Goal: Entertainment & Leisure: Consume media (video, audio)

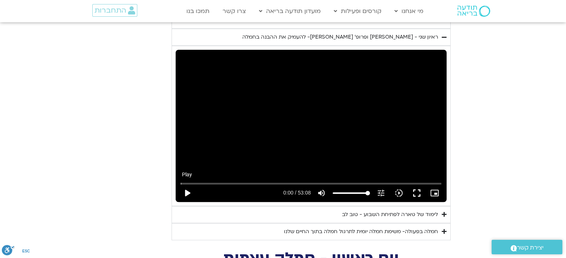
click at [187, 184] on button "play_arrow" at bounding box center [187, 193] width 18 height 18
type input "1071.88"
type input "0.039339"
type input "1071.88"
type input "0.172676"
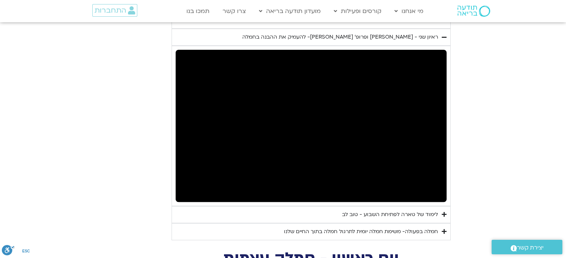
type input "1071.88"
type input "0.706102"
type input "1071.88"
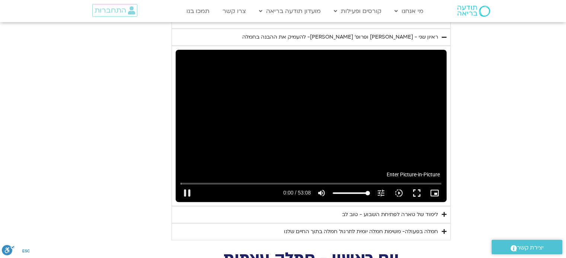
type input "0.838976"
type input "1071.88"
type input "0.955132"
type input "1071.88"
type input "1.106359"
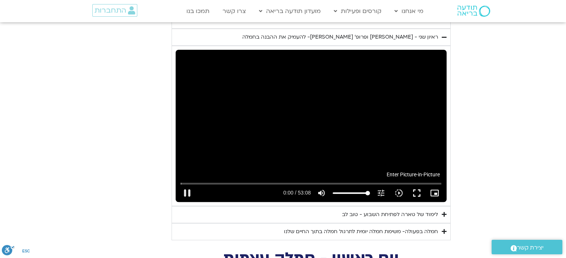
type input "1071.88"
type input "1.238682"
type input "1071.88"
type input "1.355339"
type input "1071.88"
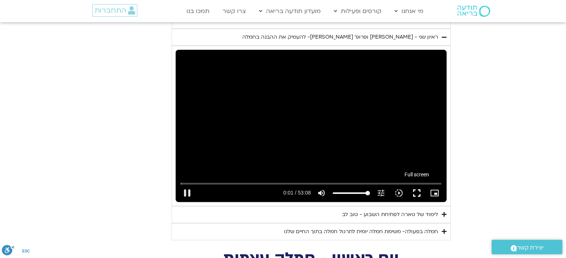
type input "1.455074"
type input "1071.88"
type input "1.510957"
type input "1071.88"
type input "1.721535"
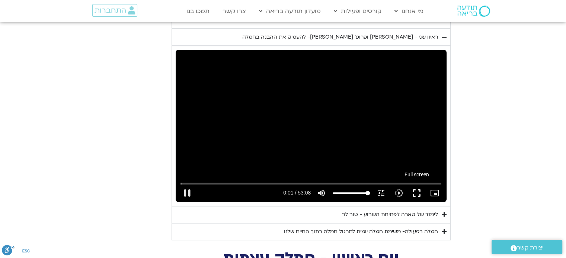
type input "1071.88"
type input "1.781133"
type input "1071.88"
click at [420, 184] on button "fullscreen" at bounding box center [417, 193] width 18 height 18
type input "2.035058"
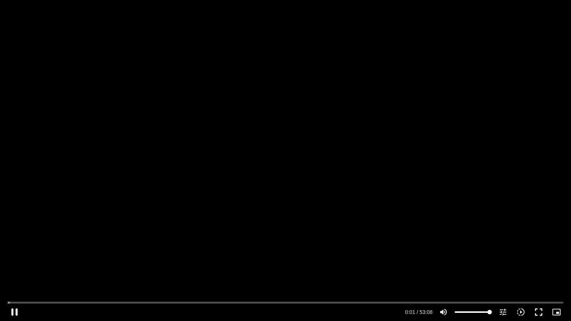
type input "1071.88"
type input "2.079617"
type input "1071.88"
type input "2.342833"
type input "1071.88"
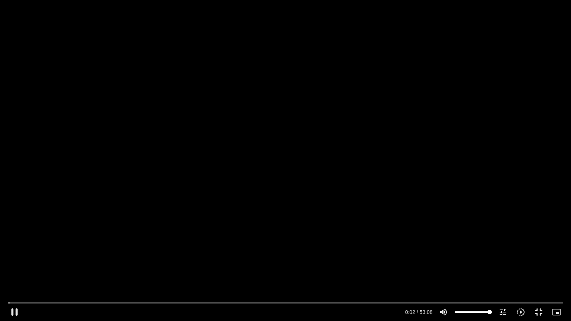
type input "2.471277"
type input "1071.88"
type input "2.522387"
type input "1071.88"
type input "2.618435"
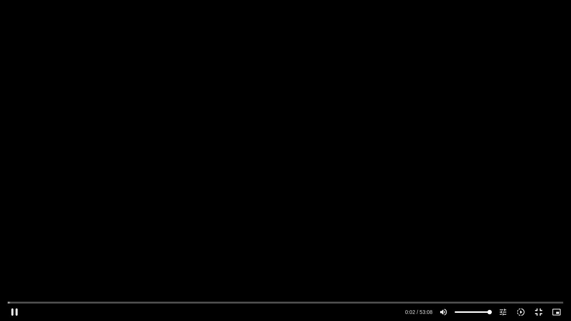
type input "1071.88"
type input "2.749013"
type input "1071.88"
type input "2.879221"
type input "1071.88"
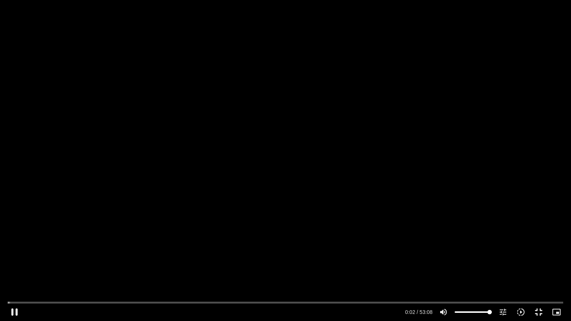
type input "3.008674"
type input "1071.88"
type input "3.137105"
type input "1071.88"
type input "3.269879"
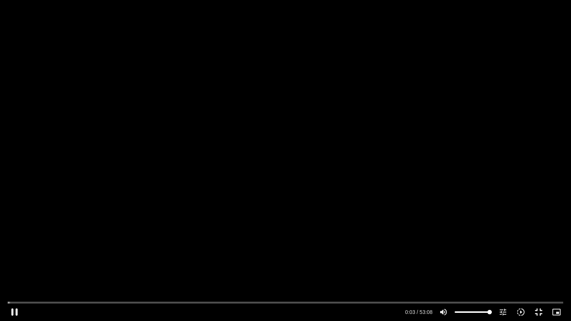
type input "1071.88"
type input "3.404612"
type input "1071.88"
type input "3.533996"
type input "1071.88"
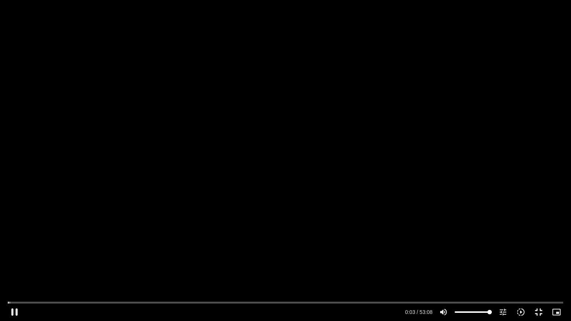
type input "3.671516"
type input "1071.88"
type input "3.805171"
type input "1071.88"
type input "3.932147"
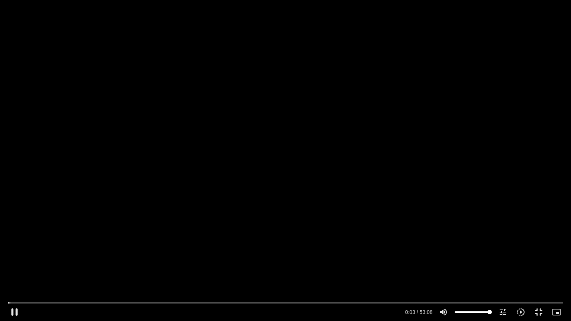
type input "1071.88"
type input "4.070815"
type input "1071.88"
type input "4.19674"
type input "1071.88"
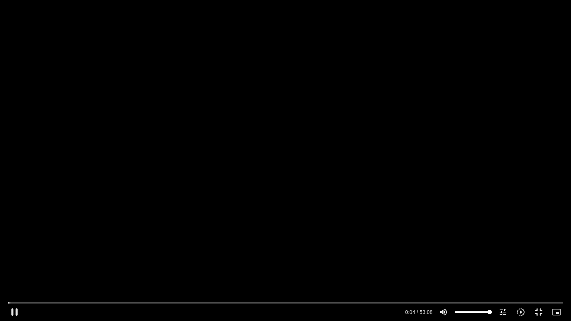
type input "4.326566"
type input "1071.88"
type input "4.454317"
type input "1071.88"
type input "4.588817"
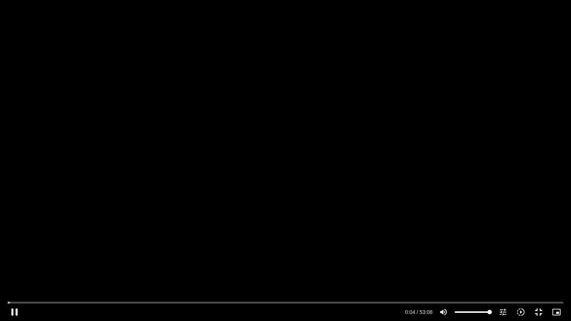
type input "1071.88"
type input "4.721668"
type input "1071.88"
type input "4.855905"
type input "1071.88"
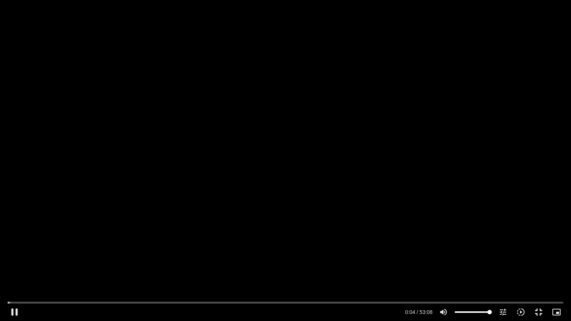
type input "4.980913"
type input "1071.88"
type input "5.117629"
type input "1071.88"
type input "5.248105"
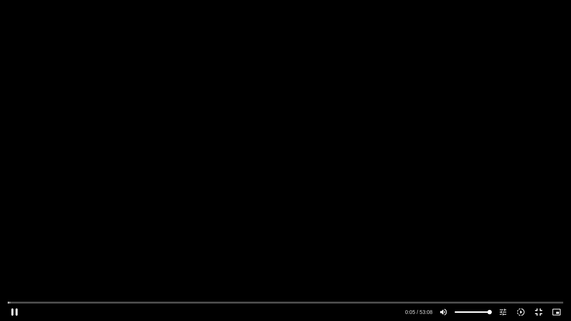
type input "1071.88"
type input "5.381912"
type input "1071.88"
type input "5.511629"
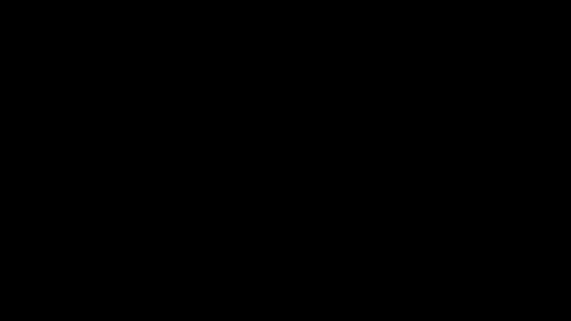
type input "1071.88"
type input "734.361257"
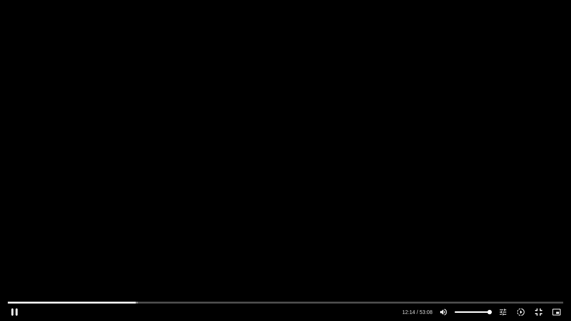
type input "1071.88"
type input "734.527951"
type input "1071.88"
type input "734.643756"
type input "1071.88"
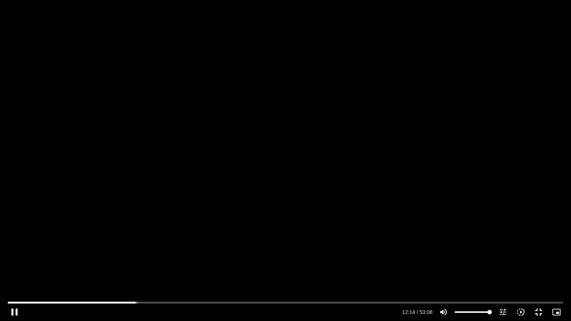
type input "734.777163"
type input "1071.88"
type input "734.877083"
type input "1071.88"
type input "735.043513"
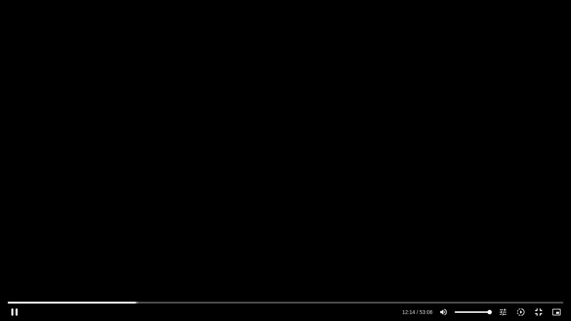
type input "1071.88"
type input "735.158656"
type input "1071.88"
type input "735.292377"
type input "1071.88"
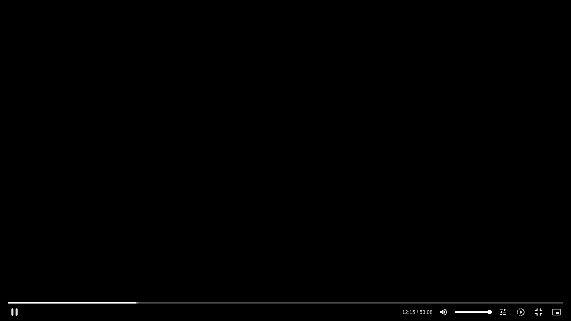
type input "735.426647"
type input "1071.88"
type input "735.559986"
type input "1071.88"
type input "735.69296"
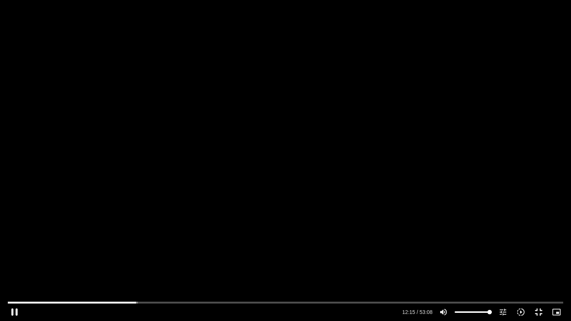
type input "1071.88"
type input "735.827254"
type input "1071.88"
type input "735.94177"
type input "1071.88"
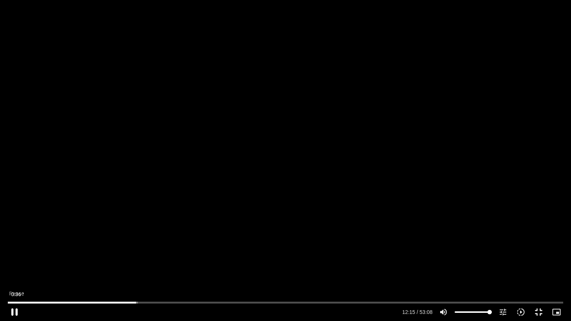
type input "736.041597"
type input "1071.88"
type input "736.158207"
type input "1071.88"
type input "736.254344"
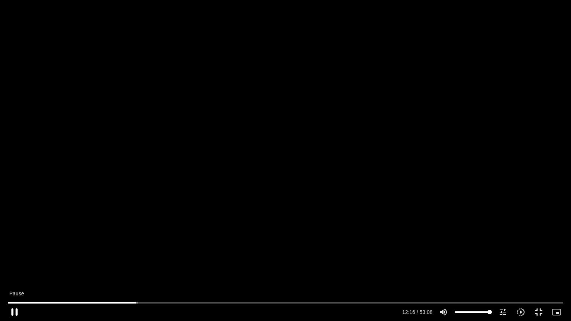
type input "1071.88"
type input "736.385535"
type input "1071.88"
type input "736.515359"
type input "1071.88"
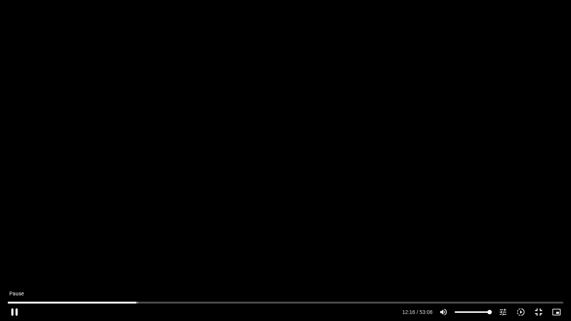
type input "736.646677"
type input "1071.88"
type input "736.777876"
type input "1071.88"
type input "736.904966"
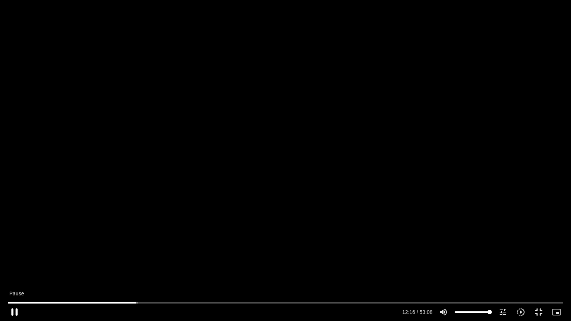
type input "1071.88"
type input "737.037818"
type input "1071.88"
type input "737.166358"
type input "1071.88"
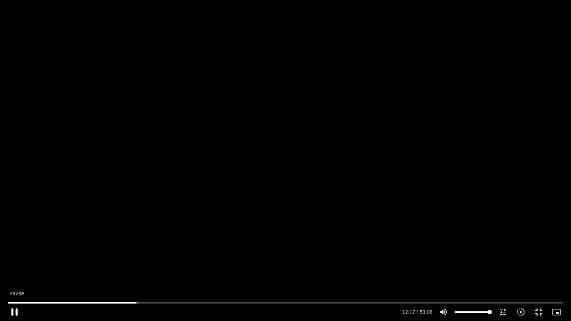
type input "737.305449"
type input "1071.88"
type input "737.4329"
type input "1071.88"
type input "737.571182"
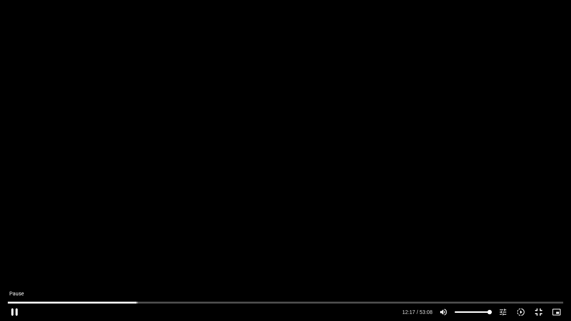
type input "1071.88"
type input "737.701229"
type input "1071.88"
type input "737.840615"
type input "1071.88"
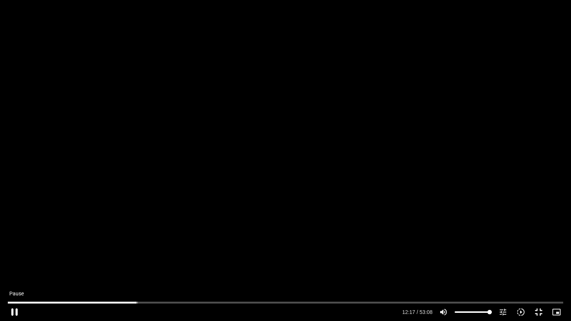
type input "737.967903"
type input "1071.88"
type input "738.101087"
type input "1071.88"
type input "738.231717"
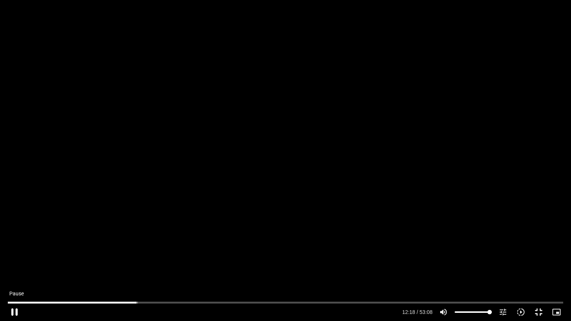
type input "1071.88"
type input "738.364934"
type input "1071.88"
type input "738.491613"
type input "1071.88"
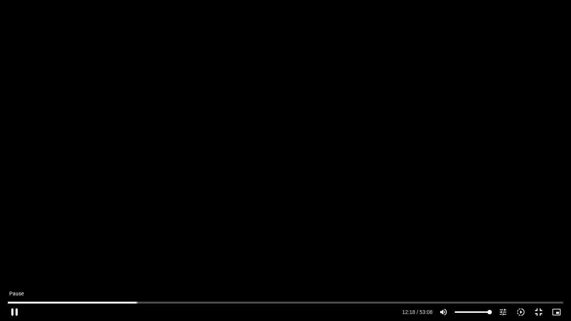
type input "738.629064"
type input "1071.88"
type input "738.758271"
type input "1071.88"
type input "738.891868"
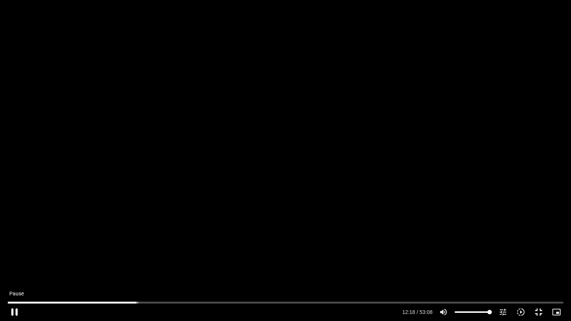
type input "1071.88"
type input "739.017654"
type input "1071.88"
type input "739.142881"
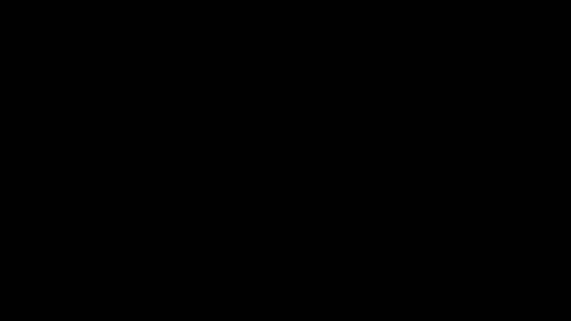
type input "1071.88"
type input "739.641053"
type input "1071.88"
type input "739.674041"
type input "1071.88"
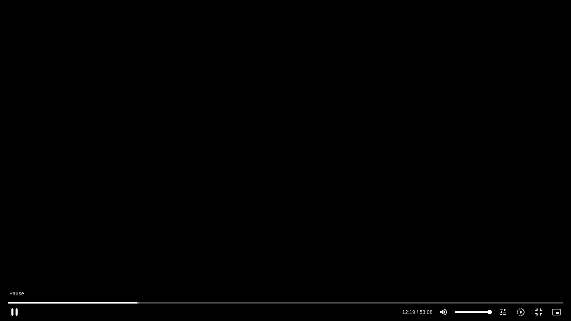
type input "739.905595"
type input "1071.88"
type input "739.938111"
type input "1071.88"
type input "740.066718"
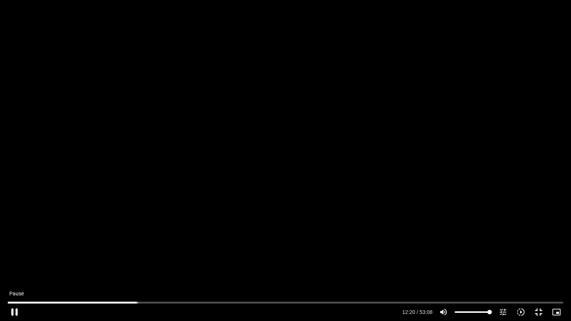
type input "1071.88"
type input "740.206997"
type input "1071.88"
type input "740.332674"
type input "1071.88"
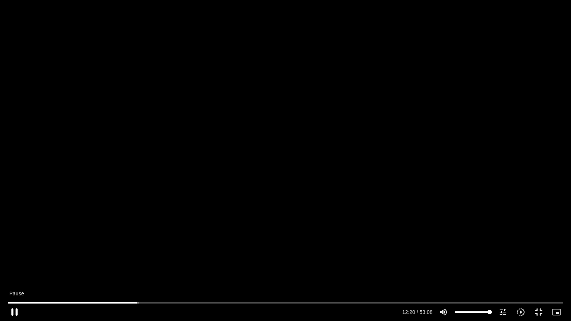
type input "740.458437"
type input "1071.88"
type input "740.592167"
type input "1071.88"
type input "740.724464"
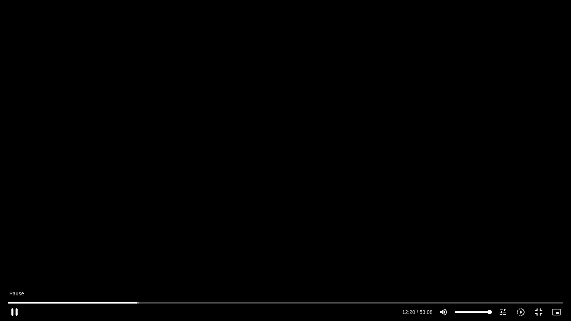
type input "1071.88"
type input "740.85336"
type input "1071.88"
type input "740.983288"
type input "1071.88"
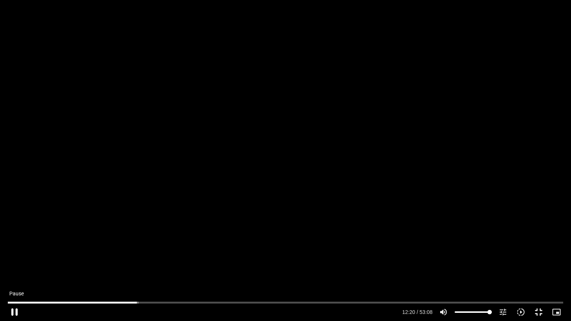
type input "741.116963"
type input "1071.88"
type input "741.259705"
type input "1071.88"
type input "741.392468"
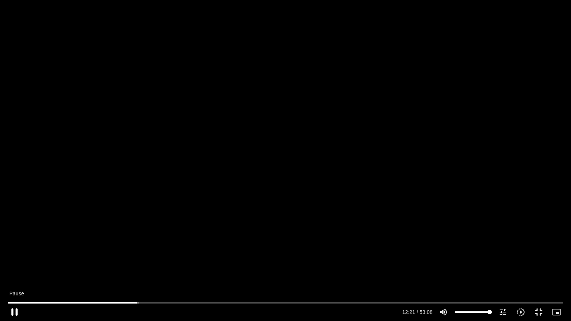
type input "1071.88"
type input "741.522973"
type input "1071.88"
type input "741.650813"
type input "1071.88"
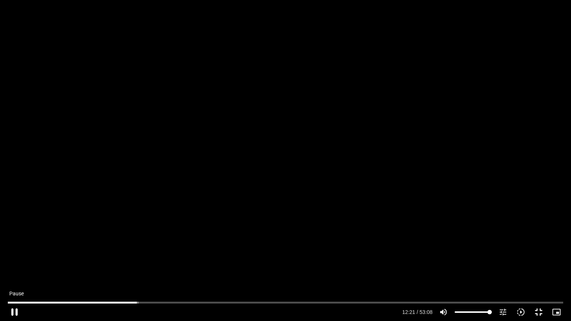
type input "741.781841"
type input "1071.88"
type input "741.917365"
type input "1071.88"
type input "742.047394"
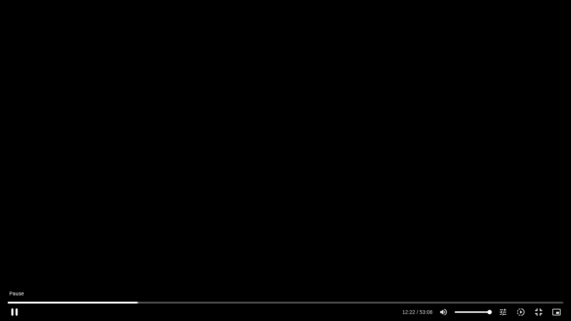
type input "1071.88"
type input "742.173196"
type input "1071.88"
type input "742.300967"
click at [12, 258] on button "pause" at bounding box center [15, 312] width 18 height 18
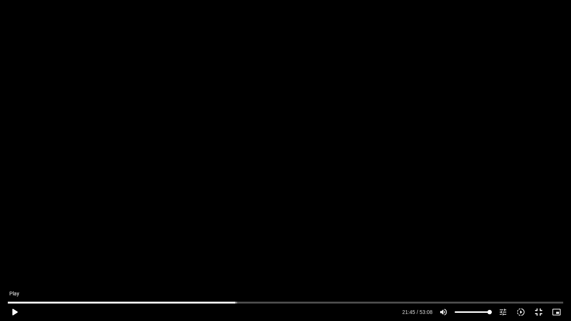
click at [12, 258] on button "play_arrow" at bounding box center [15, 312] width 18 height 18
click at [10, 258] on button "pause" at bounding box center [15, 312] width 18 height 18
click at [540, 258] on button "fullscreen_exit" at bounding box center [539, 312] width 18 height 18
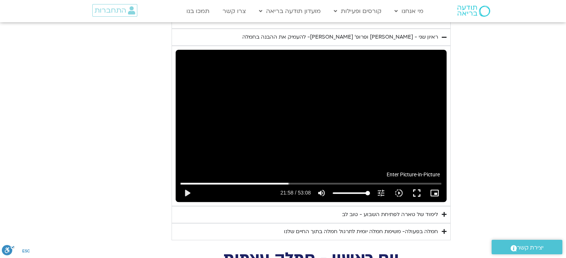
click at [436, 189] on icon "picture_in_picture_alt" at bounding box center [434, 193] width 9 height 9
click at [419, 185] on button "fullscreen" at bounding box center [417, 193] width 18 height 18
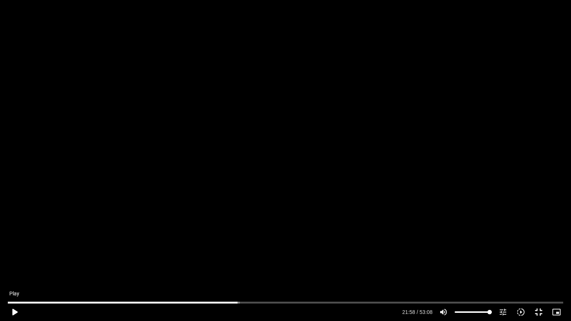
click at [16, 258] on button "play_arrow" at bounding box center [15, 312] width 18 height 18
click at [13, 258] on button "pause" at bounding box center [15, 312] width 18 height 18
click at [538, 258] on button "fullscreen_exit" at bounding box center [539, 312] width 18 height 18
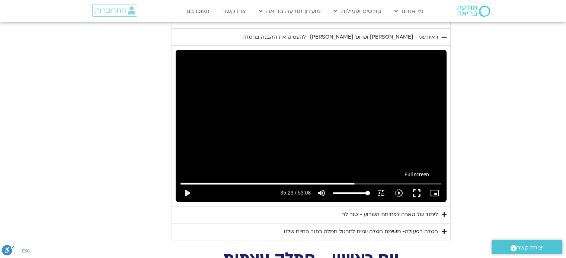
click at [415, 184] on button "fullscreen" at bounding box center [417, 193] width 18 height 18
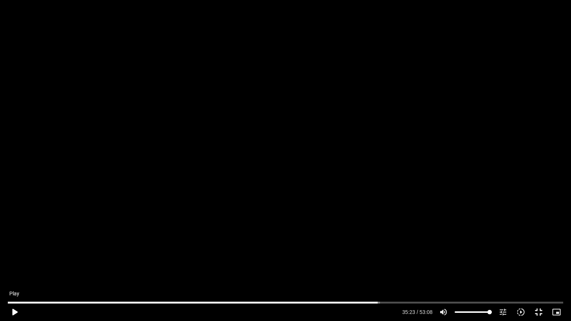
click at [15, 258] on button "play_arrow" at bounding box center [15, 312] width 18 height 18
click at [535, 258] on button "fullscreen_exit" at bounding box center [539, 312] width 18 height 18
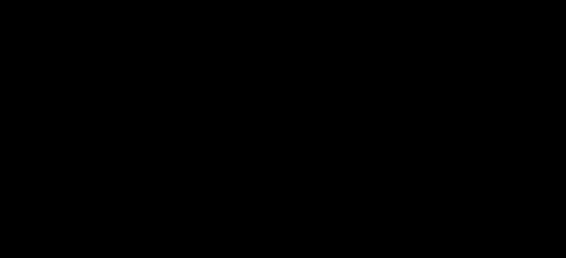
scroll to position [629, 0]
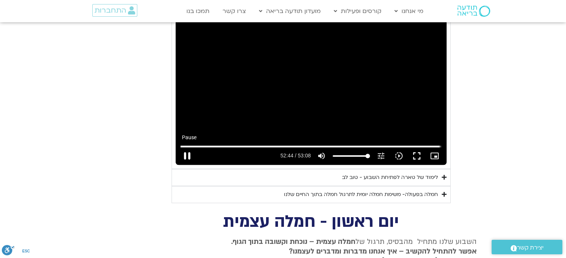
click at [189, 147] on button "pause" at bounding box center [187, 156] width 18 height 18
click at [189, 147] on button "play_arrow" at bounding box center [187, 156] width 18 height 18
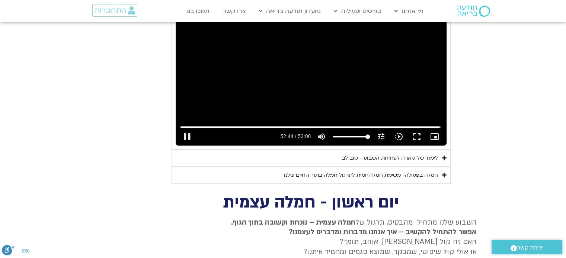
scroll to position [666, 0]
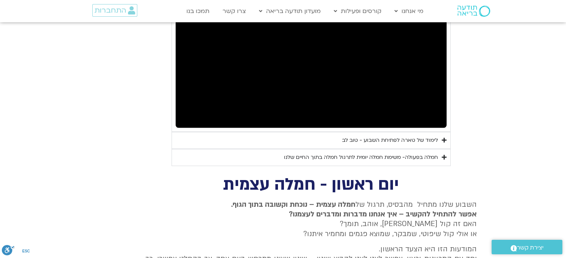
click at [342, 136] on div "לימוד של טארה לפתיחת השבוע - טוב לב" at bounding box center [390, 140] width 96 height 9
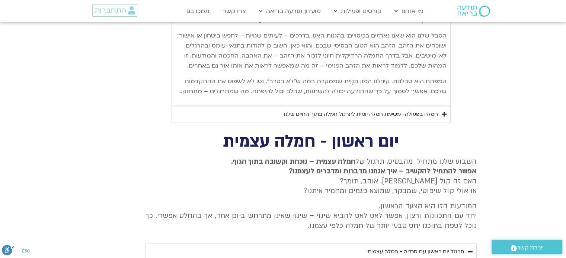
scroll to position [1075, 0]
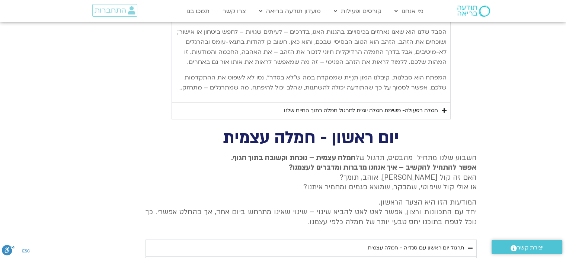
click at [381, 110] on div "חמלה בפעולה- משימת חמלה יומית לתרגול חמלה בתוך החיים שלנו" at bounding box center [361, 110] width 154 height 9
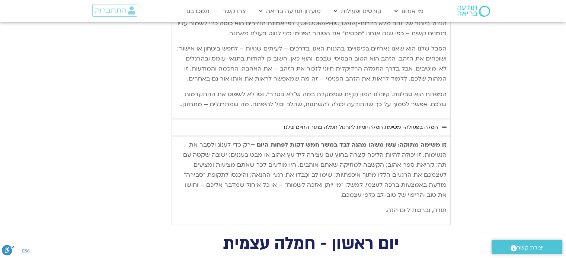
scroll to position [1112, 0]
